Goal: Navigation & Orientation: Find specific page/section

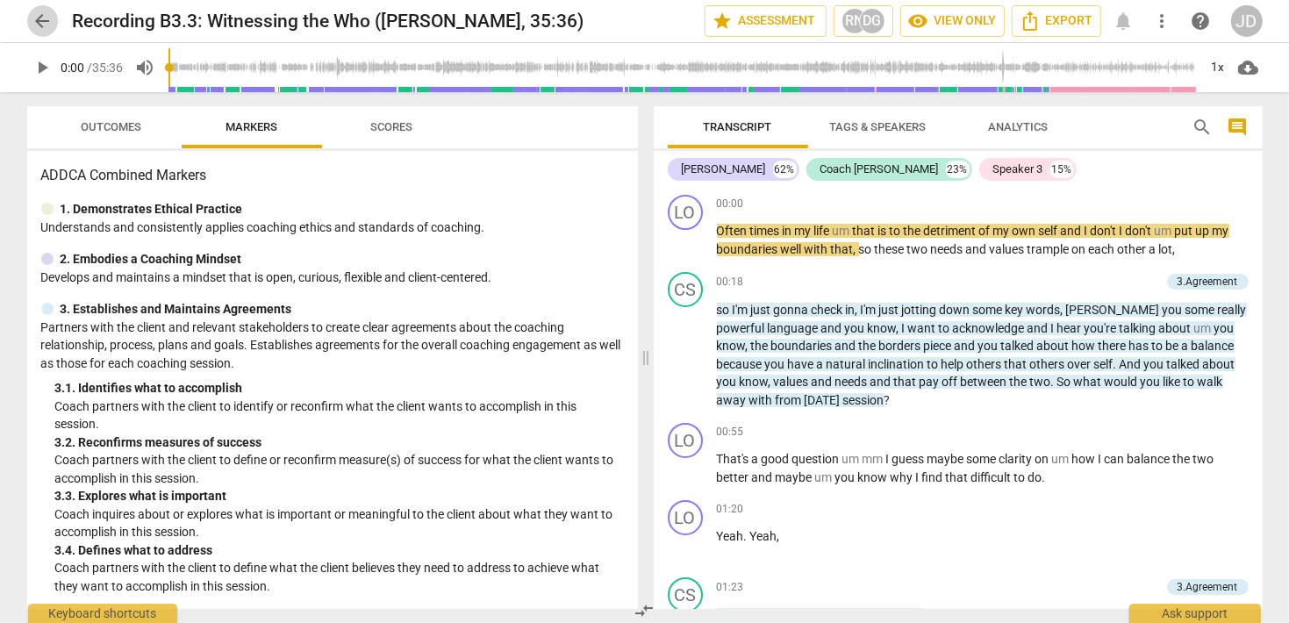
click at [38, 19] on span "arrow_back" at bounding box center [42, 21] width 21 height 21
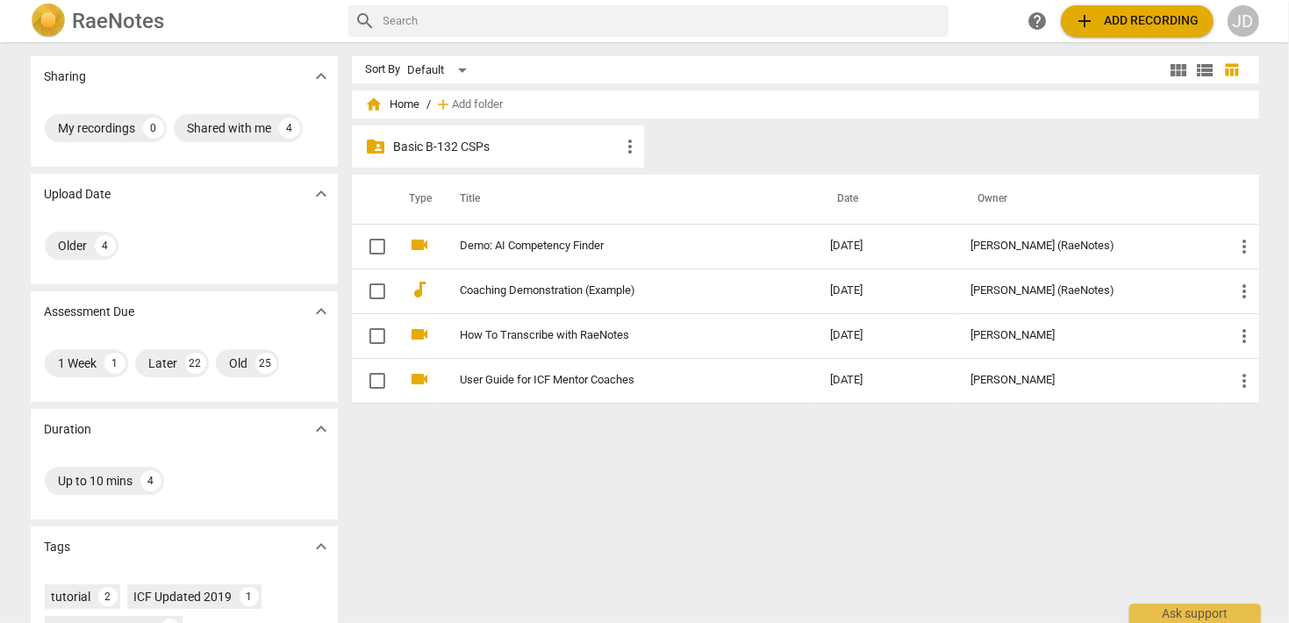
click at [468, 147] on p "Basic B-132 CSPs" at bounding box center [507, 147] width 226 height 18
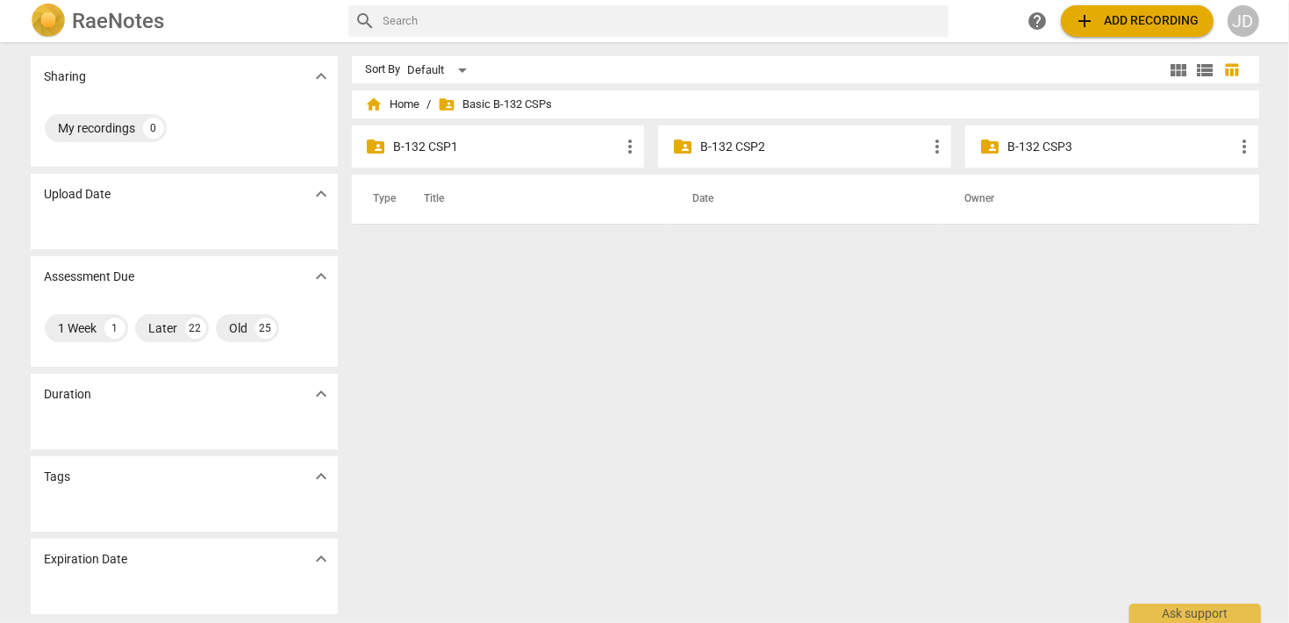
click at [740, 148] on p "B-132 CSP2" at bounding box center [813, 147] width 226 height 18
